Goal: Transaction & Acquisition: Purchase product/service

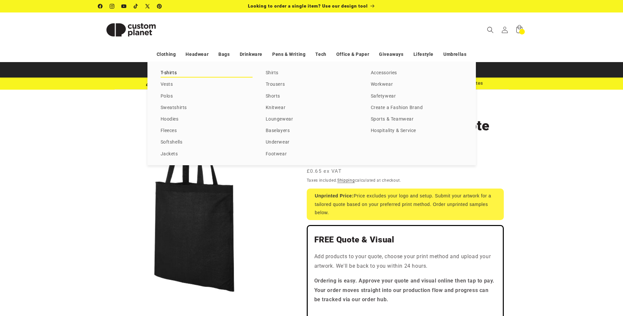
click at [167, 72] on link "T-shirts" at bounding box center [206, 73] width 92 height 9
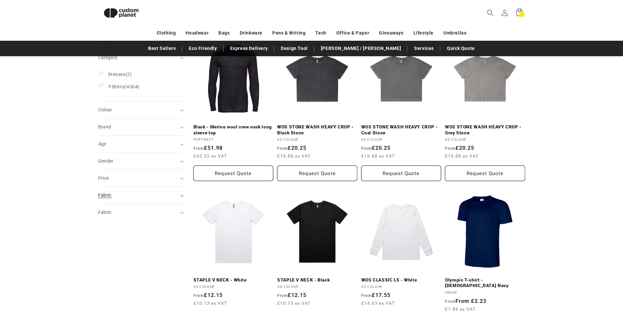
scroll to position [90, 0]
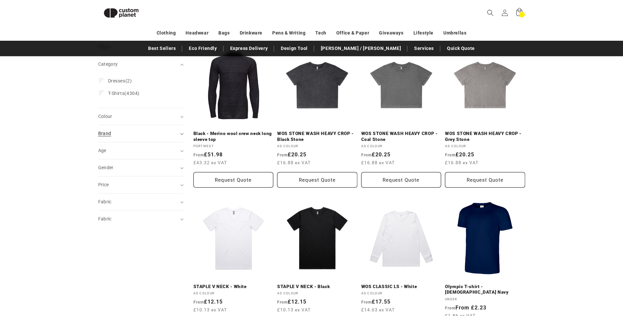
click at [108, 133] on span "Brand (0)" at bounding box center [104, 133] width 13 height 5
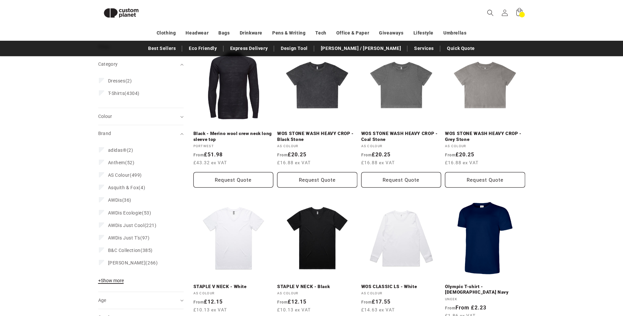
click at [106, 280] on span "+ Show more" at bounding box center [111, 280] width 26 height 5
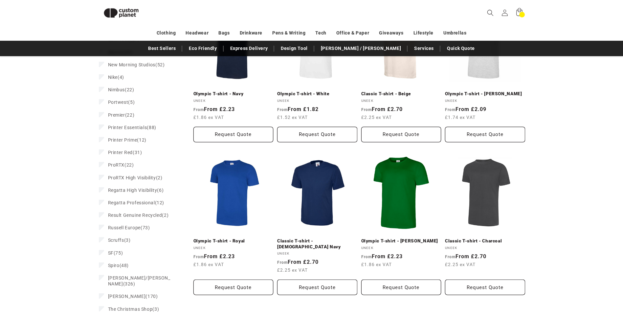
scroll to position [648, 0]
